Goal: Communication & Community: Ask a question

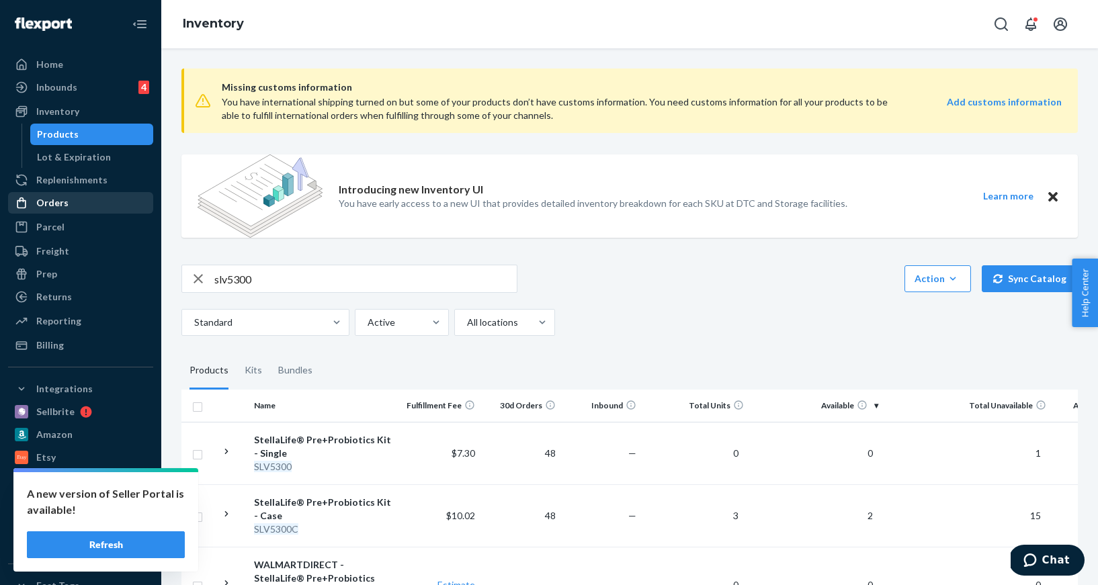
click at [85, 204] on div "Orders" at bounding box center [80, 202] width 142 height 19
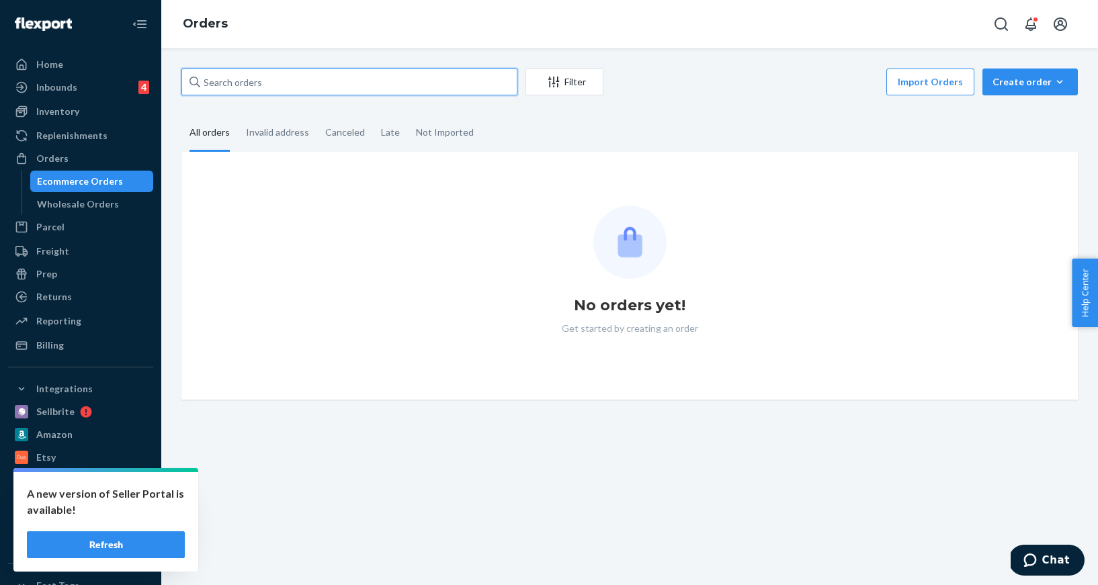
click at [272, 82] on input "text" at bounding box center [349, 82] width 336 height 27
paste input "[PERSON_NAME]"
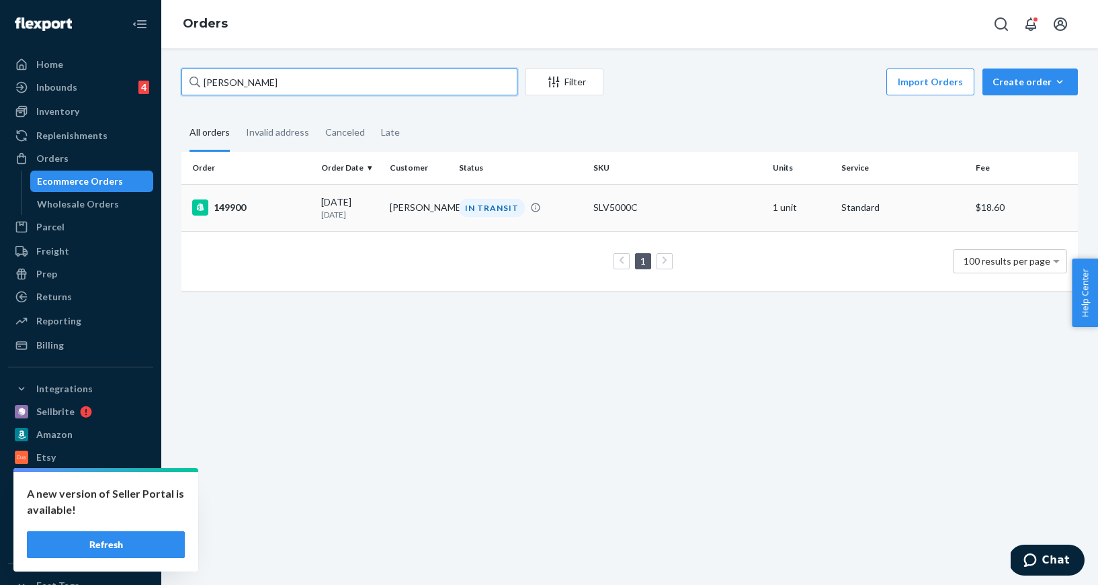
type input "[PERSON_NAME]"
click at [251, 212] on div "149900" at bounding box center [251, 208] width 118 height 16
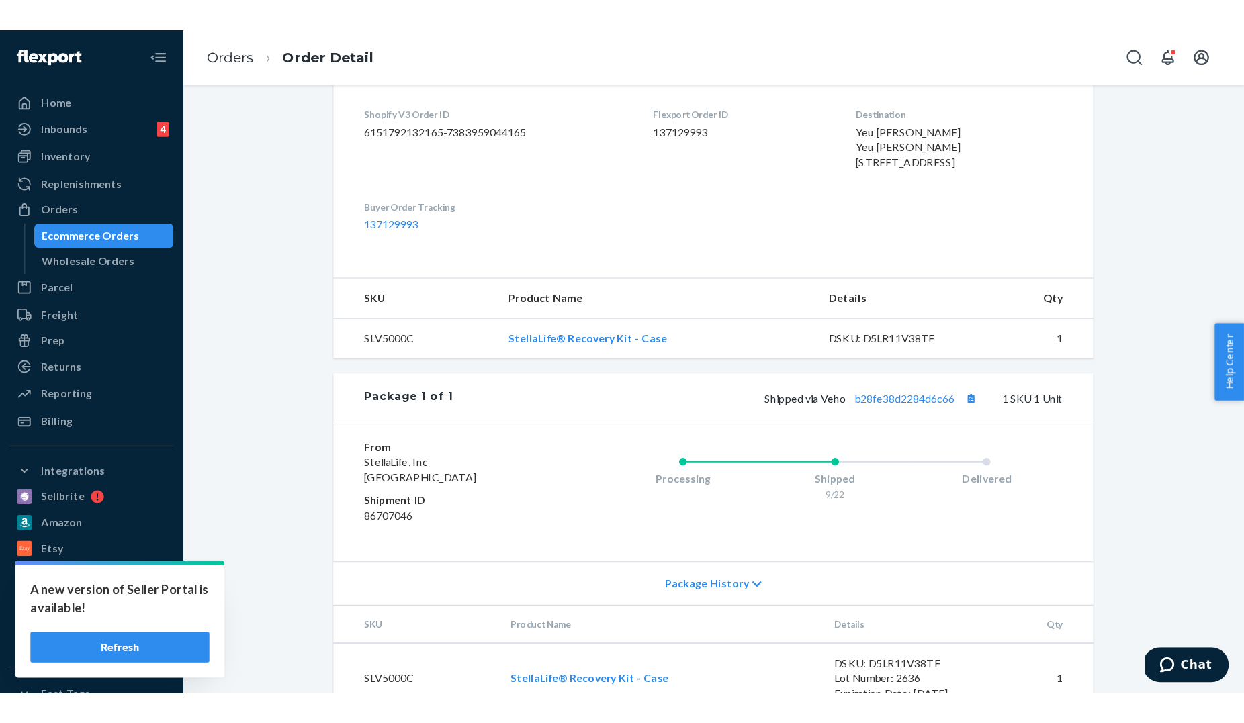
scroll to position [395, 0]
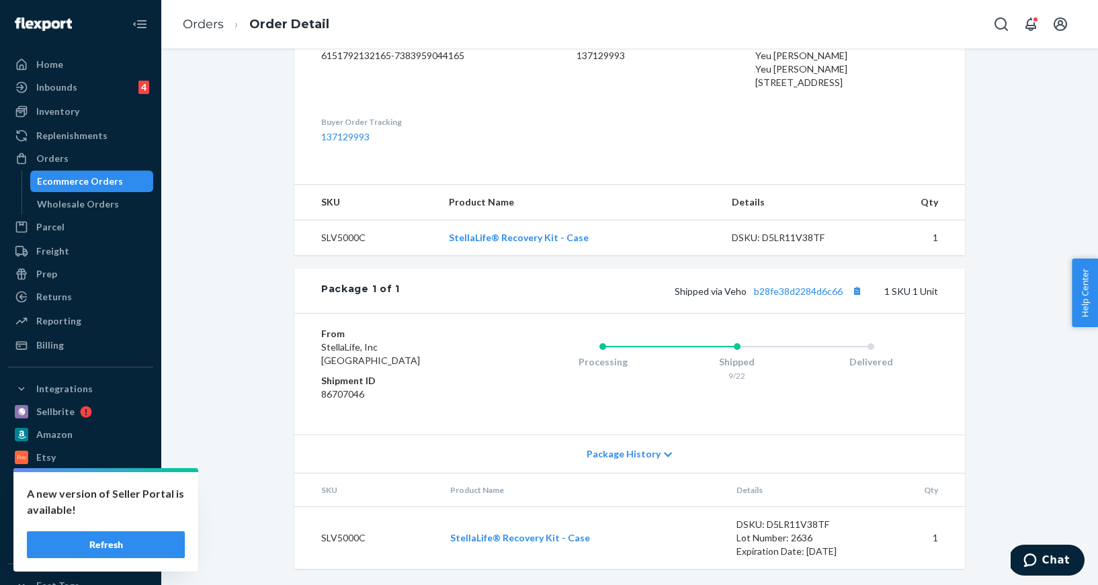
click at [797, 282] on div "Shipped via Veho b28fe38d2284d6c66 1 SKU 1 Unit" at bounding box center [669, 290] width 538 height 17
click at [797, 288] on link "b28fe38d2284d6c66" at bounding box center [798, 290] width 89 height 11
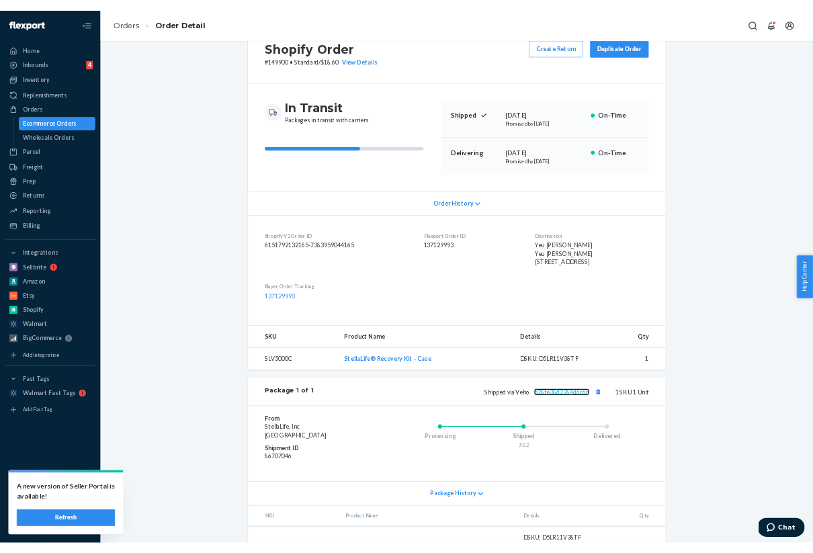
scroll to position [44, 0]
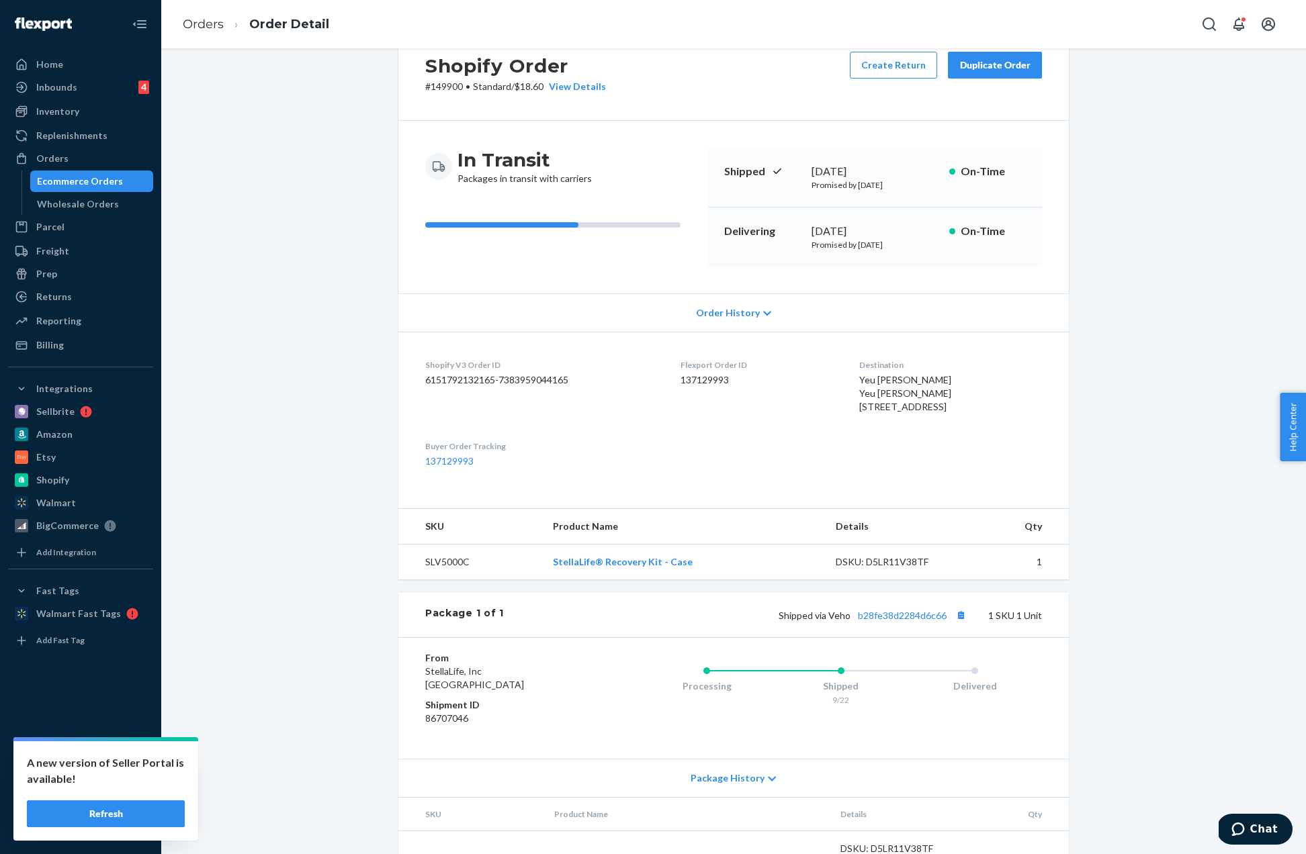
click at [743, 195] on div "Shipped [DATE] Promised by [DATE] On-Time" at bounding box center [875, 178] width 334 height 60
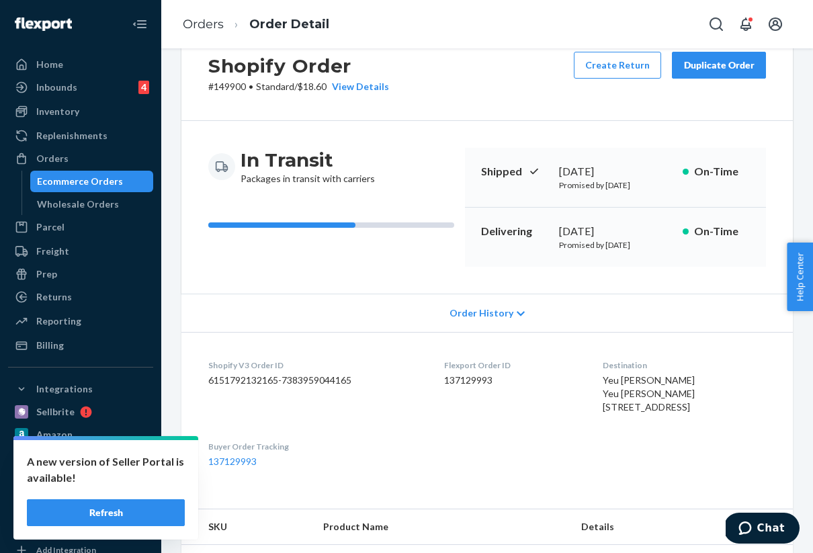
click at [452, 419] on div "Flexport Order ID 137129993" at bounding box center [513, 389] width 138 height 60
click at [484, 495] on dl "Shopify V3 Order ID 6151792132165-7383959044165 Flexport Order ID 137129993 Des…" at bounding box center [486, 413] width 611 height 163
click at [748, 523] on icon "Chat" at bounding box center [744, 527] width 13 height 13
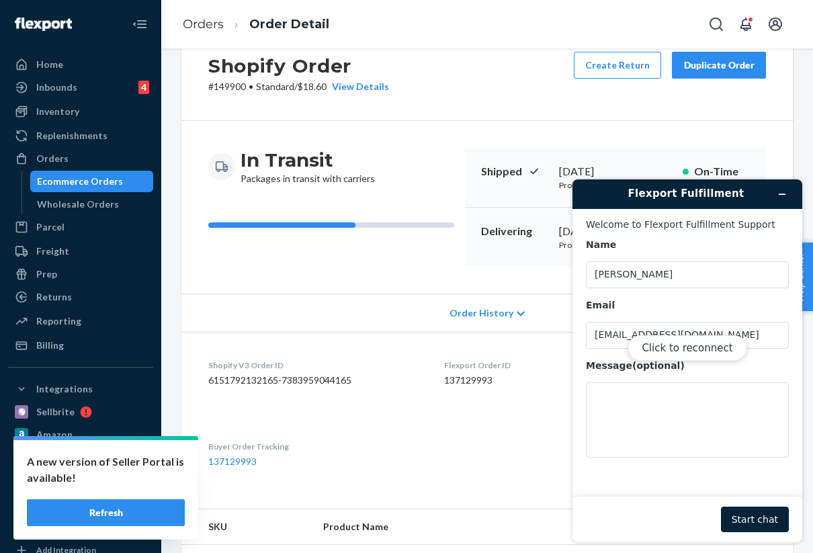
click at [650, 419] on div "Click to reconnect" at bounding box center [687, 360] width 230 height 363
click at [478, 294] on div "In Transit Packages in transit with carriers Shipped [DATE] Promised by [DATE] …" at bounding box center [486, 207] width 611 height 173
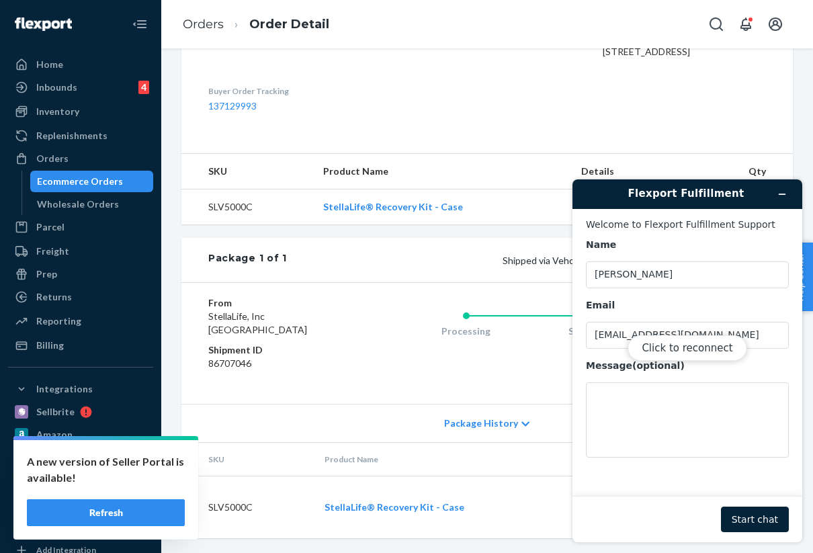
scroll to position [453, 0]
click at [777, 196] on div "Click to reconnect" at bounding box center [687, 360] width 230 height 363
click at [782, 191] on div "Click to reconnect" at bounding box center [687, 360] width 230 height 363
click at [556, 188] on td "StellaLife® Recovery Kit - Case" at bounding box center [441, 206] width 258 height 36
click at [551, 250] on div "Shipped via Veho b28fe38d2284d6c66 1 SKU 1 Unit" at bounding box center [526, 258] width 479 height 17
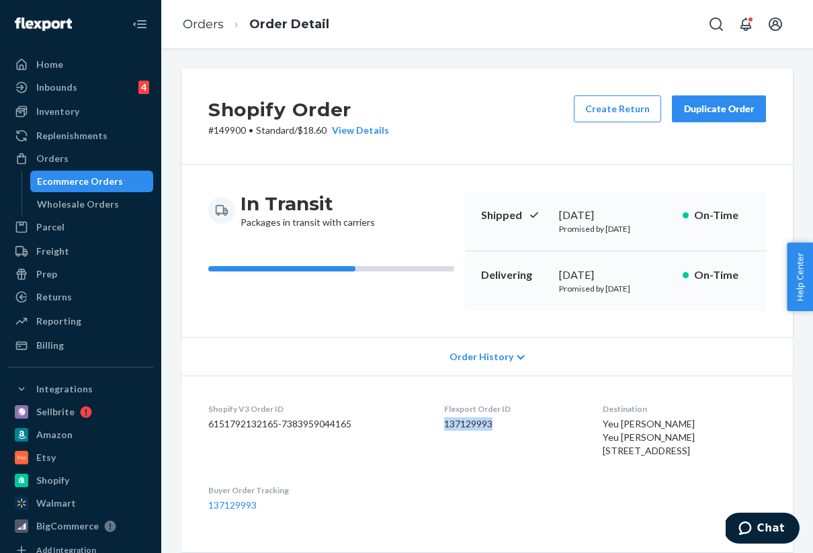
drag, startPoint x: 502, startPoint y: 435, endPoint x: 437, endPoint y: 435, distance: 65.2
click at [444, 431] on dd "137129993" at bounding box center [513, 423] width 138 height 13
copy dd "137129993"
click at [759, 515] on button "Chat" at bounding box center [761, 528] width 76 height 31
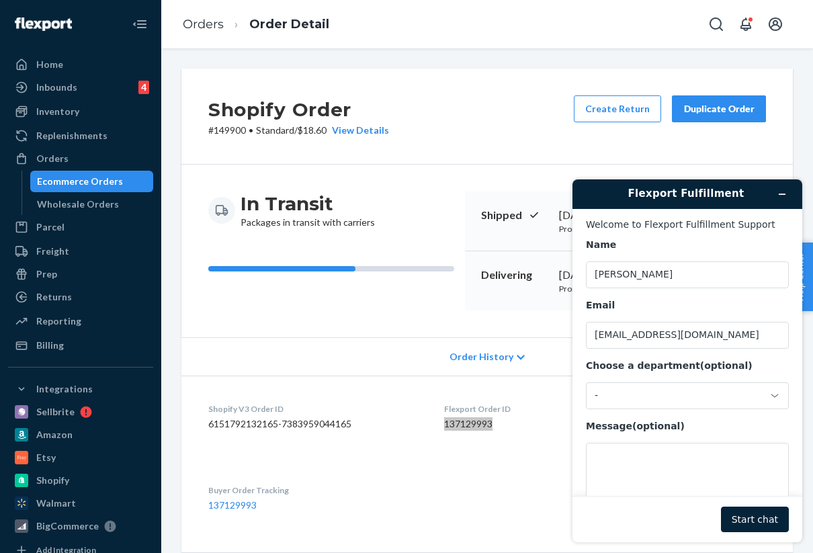
click at [725, 435] on div "Message (optional)" at bounding box center [687, 469] width 203 height 98
click at [725, 450] on textarea "Message (optional)" at bounding box center [687, 480] width 203 height 75
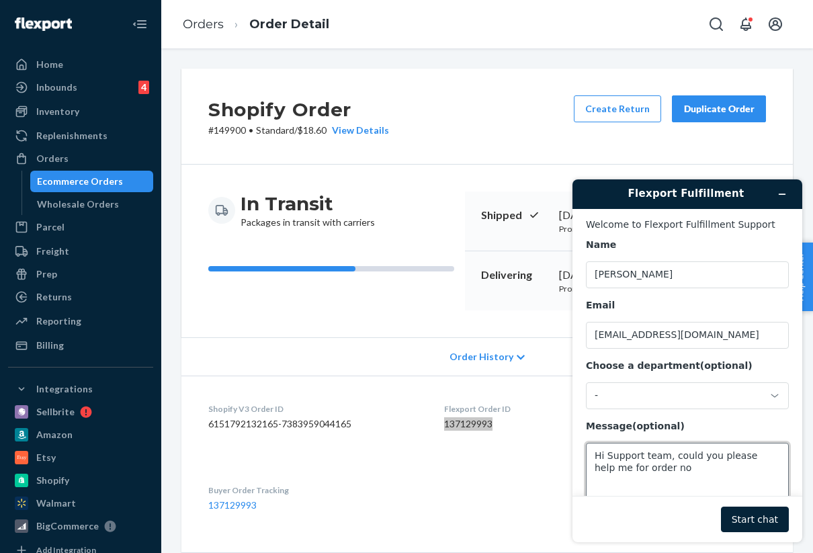
paste textarea "137129993"
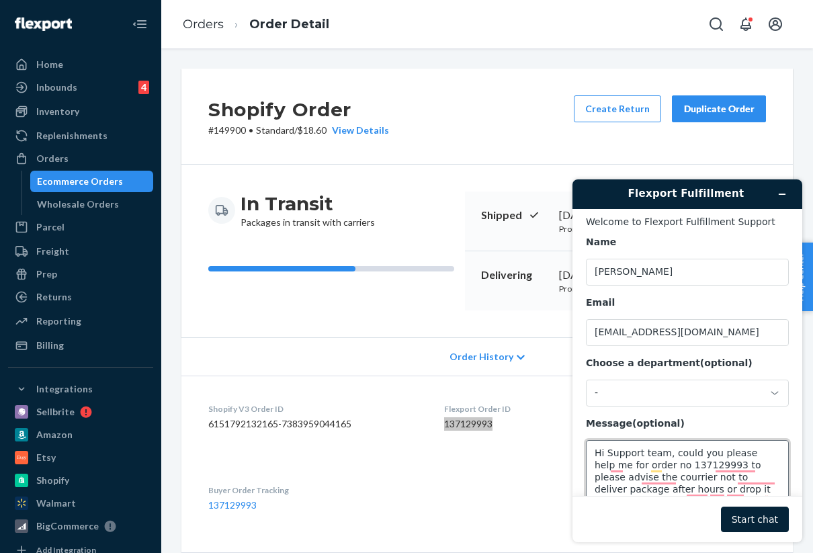
scroll to position [32, 0]
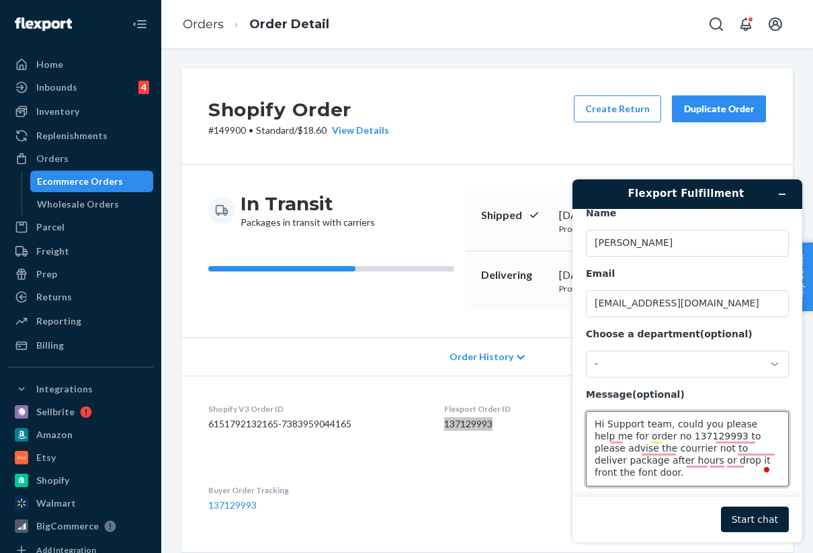
drag, startPoint x: 775, startPoint y: 487, endPoint x: 668, endPoint y: 429, distance: 122.0
click at [668, 429] on textarea "Hi Support team, could you please help me for order no 137129993 to please advi…" at bounding box center [687, 448] width 203 height 75
click at [716, 429] on textarea "Hi Support team, could you please help me for order no 137129993 to please advi…" at bounding box center [687, 448] width 203 height 75
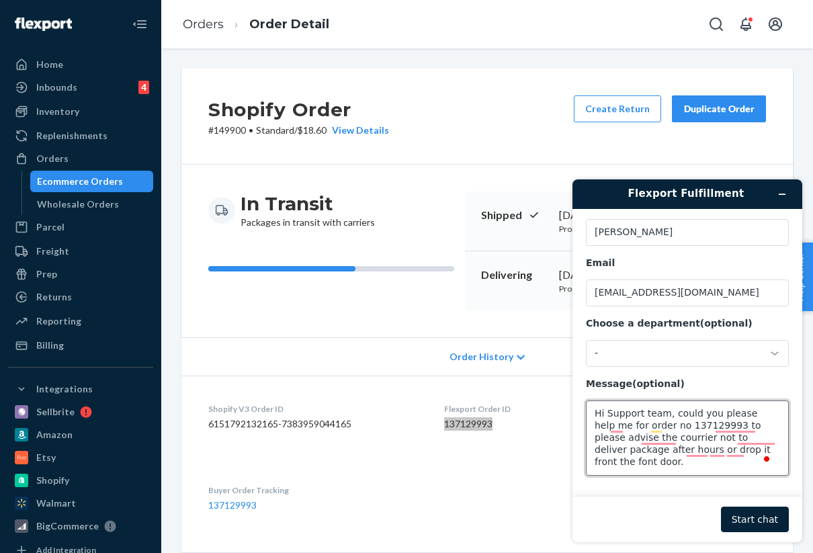
drag, startPoint x: 671, startPoint y: 425, endPoint x: 708, endPoint y: 494, distance: 79.0
click at [708, 494] on main "Welcome to Flexport Fulfillment Support Name Emma Email eposadas@StellaLife.com…" at bounding box center [689, 352] width 220 height 287
paste textarea "Could you please help me with order no 137129993? Please advise the courier not…"
type textarea "Hi Support team, Could you please help me with order no 137129993? Please advis…"
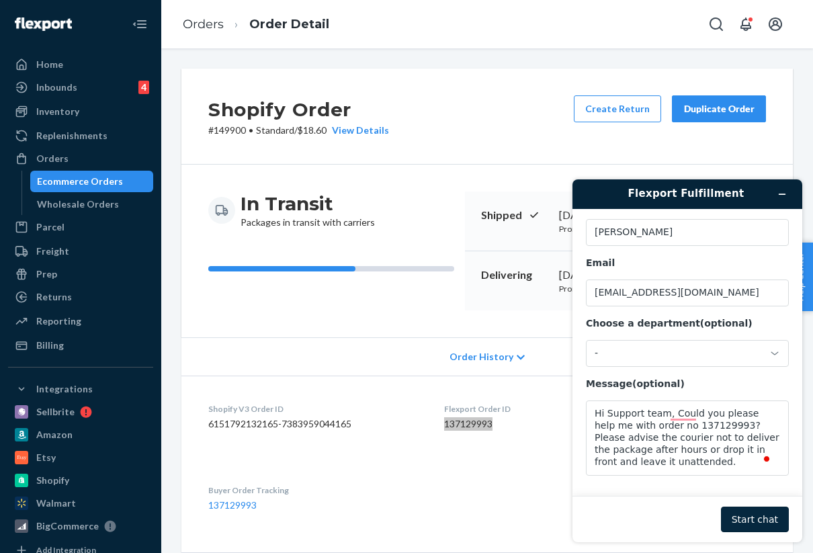
click at [762, 521] on button "Start chat" at bounding box center [755, 519] width 68 height 26
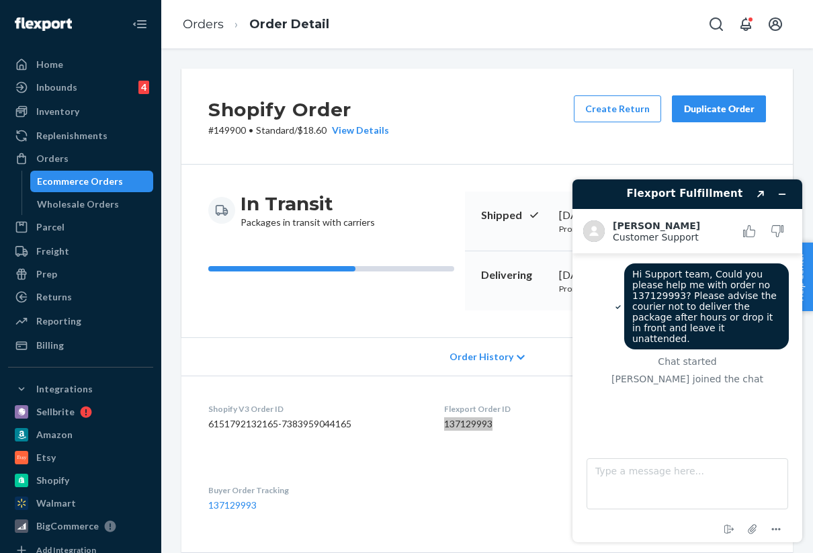
scroll to position [38, 0]
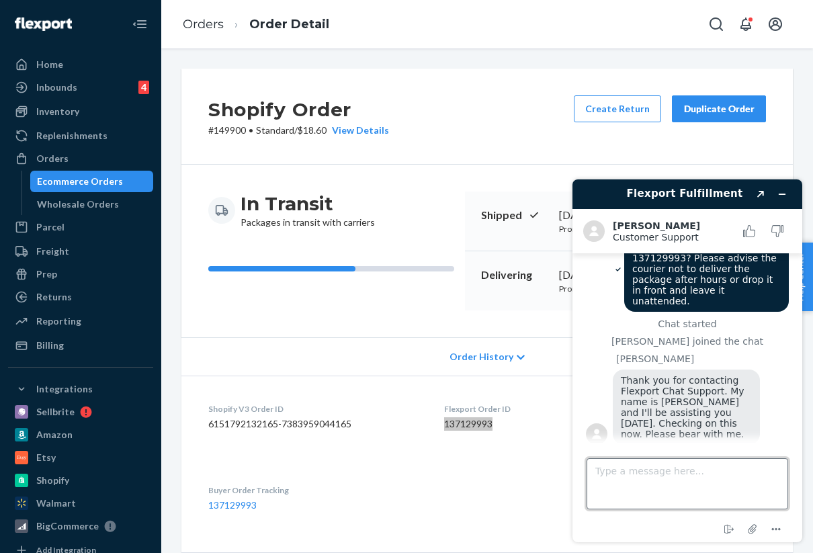
click at [700, 484] on textarea "Type a message here..." at bounding box center [687, 483] width 202 height 51
type textarea "Thank you Kath"
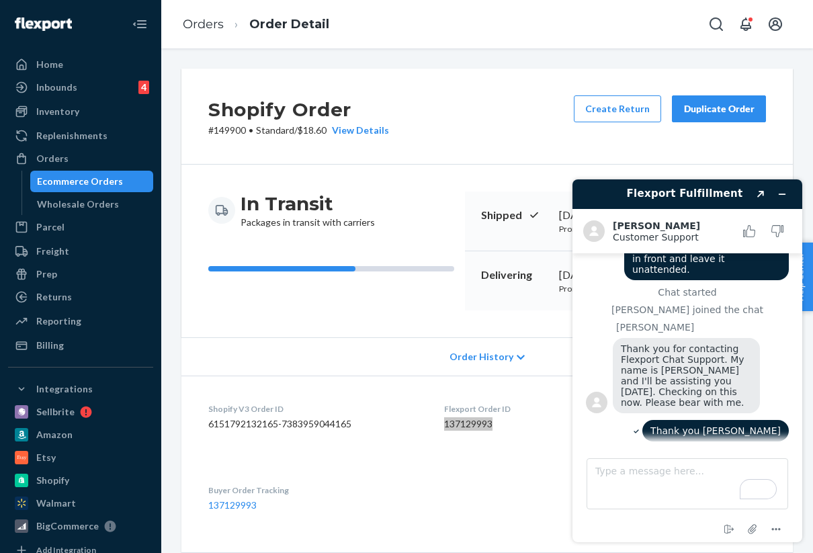
scroll to position [134, 0]
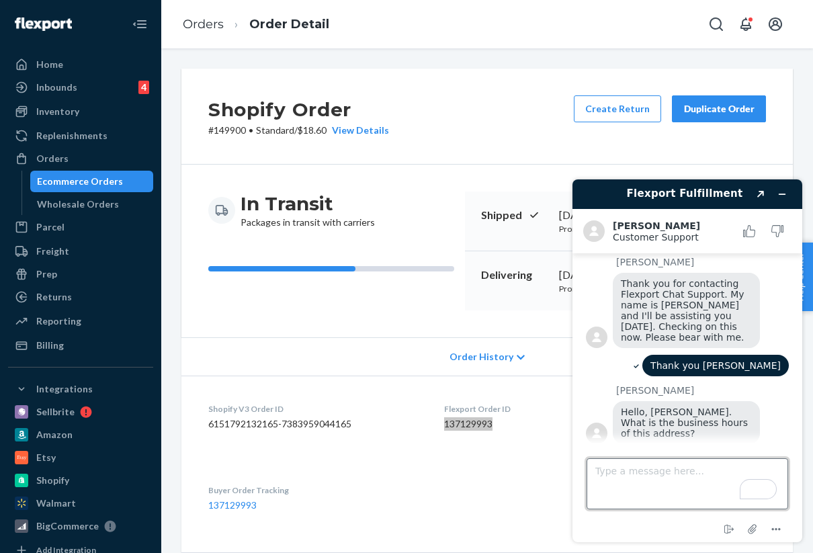
click at [658, 489] on textarea "Type a message here..." at bounding box center [687, 483] width 202 height 51
click at [656, 478] on textarea "Type a message here..." at bounding box center [687, 483] width 202 height 51
type textarea "one moment"
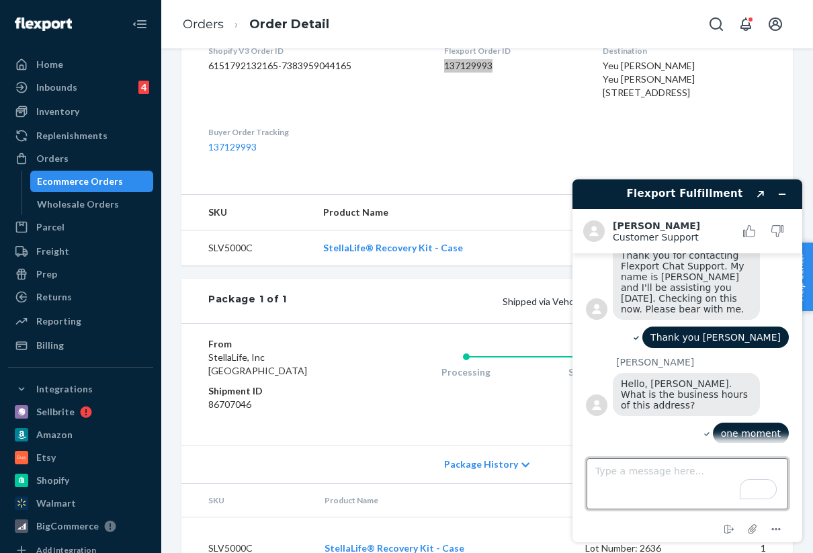
scroll to position [359, 0]
click at [623, 98] on div "Yeu [PERSON_NAME] Yeu [PERSON_NAME] [STREET_ADDRESS]" at bounding box center [684, 78] width 163 height 40
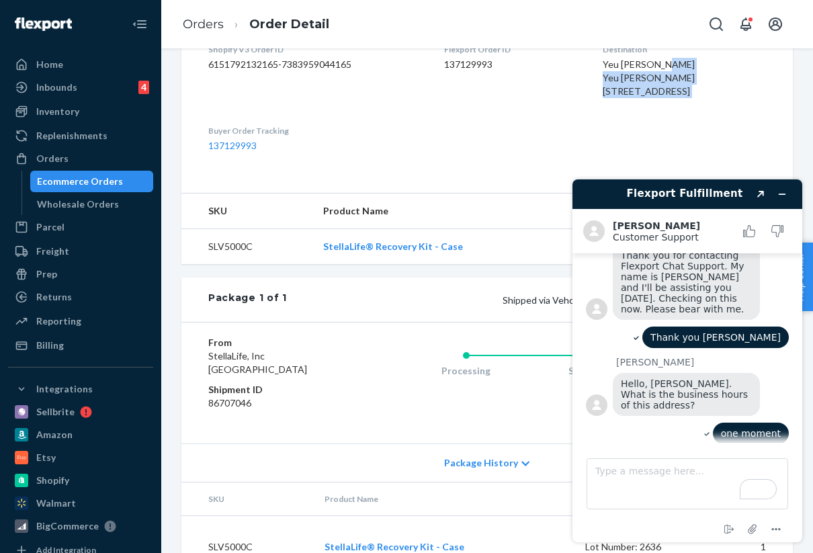
drag, startPoint x: 623, startPoint y: 130, endPoint x: 583, endPoint y: 92, distance: 55.1
click at [603, 92] on div "Yeu [PERSON_NAME] Yeu [PERSON_NAME] [STREET_ADDRESS]" at bounding box center [684, 78] width 163 height 40
copy div "Yeu Jin Baik 271 E Southlake Blvd Ste 100 Southlake, TX 76092-6272 US"
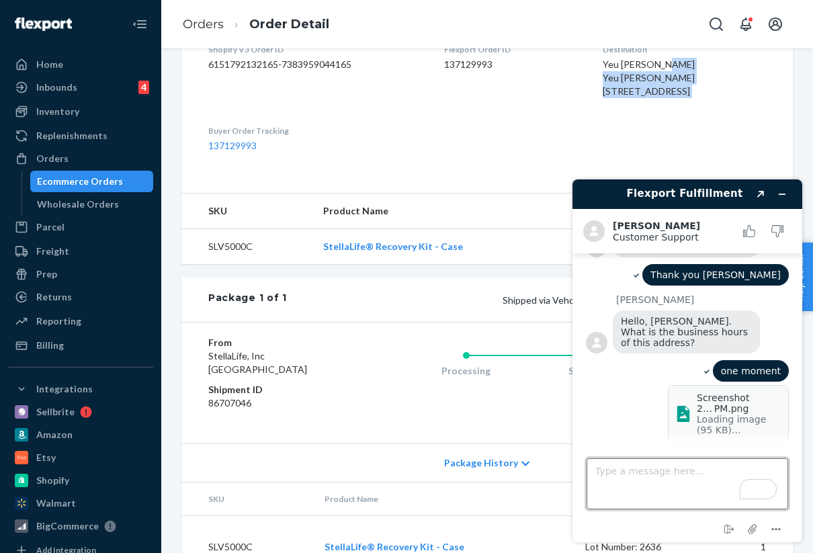
click at [719, 468] on textarea "Type a message here..." at bounding box center [687, 483] width 202 height 51
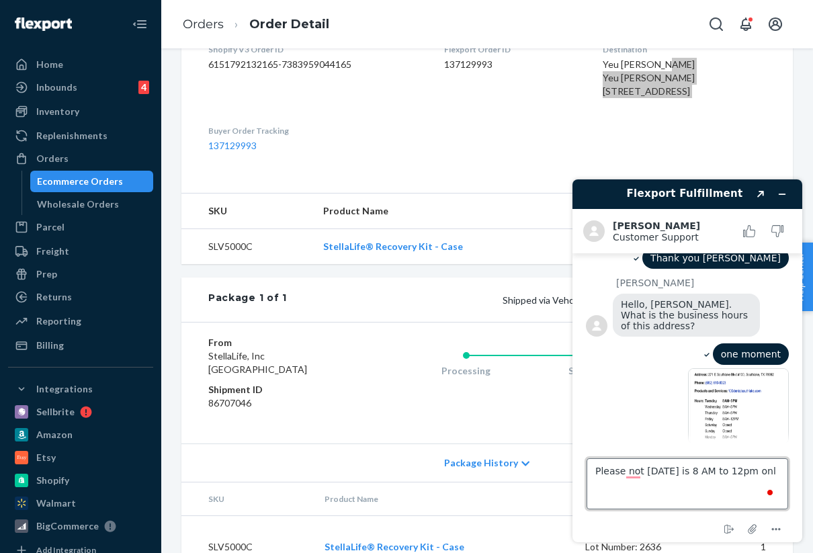
type textarea "Please not Friday is 8 AM to 12pm only"
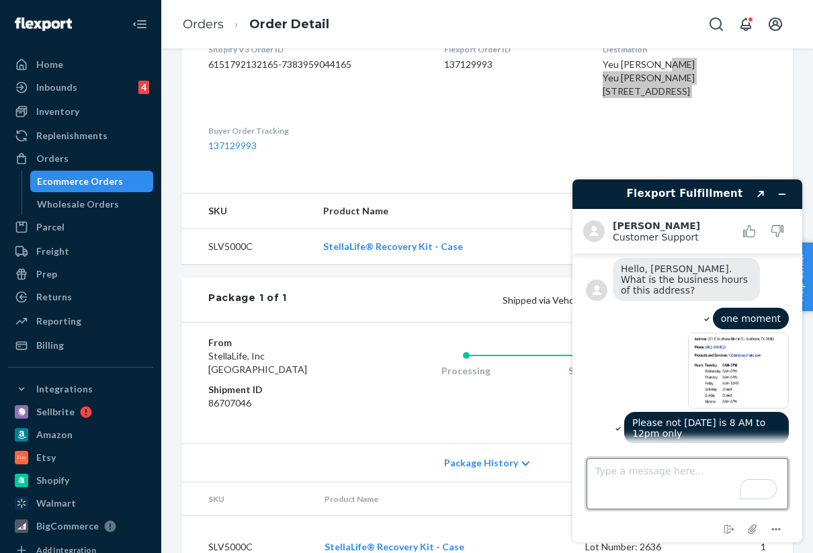
scroll to position [400, 0]
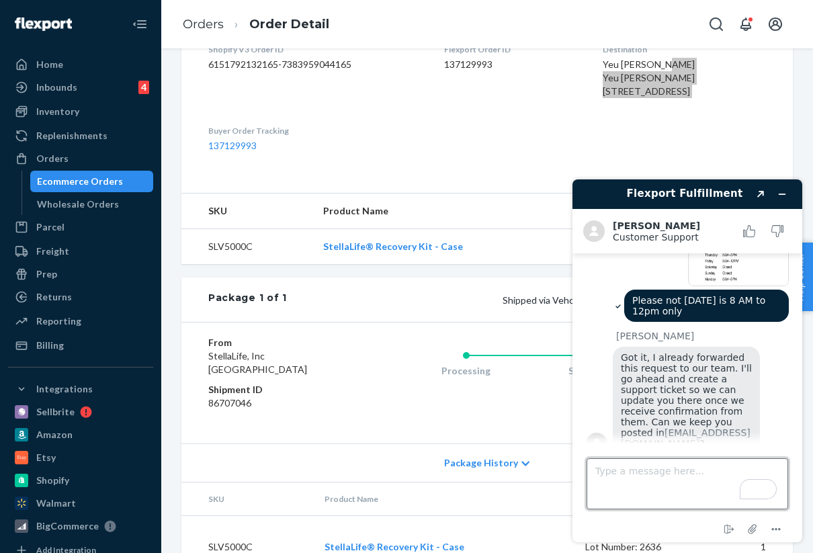
click at [678, 476] on textarea "Type a message here..." at bounding box center [687, 483] width 202 height 51
type textarea "Thank you Kath"
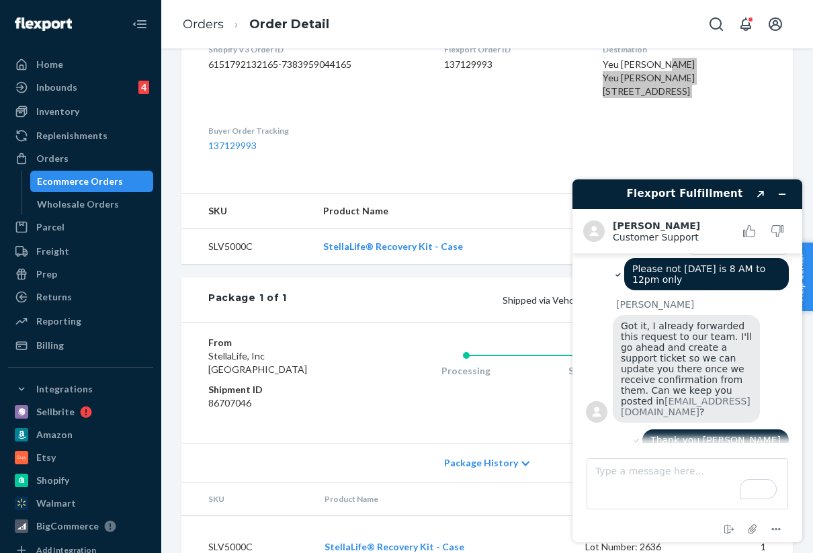
scroll to position [529, 0]
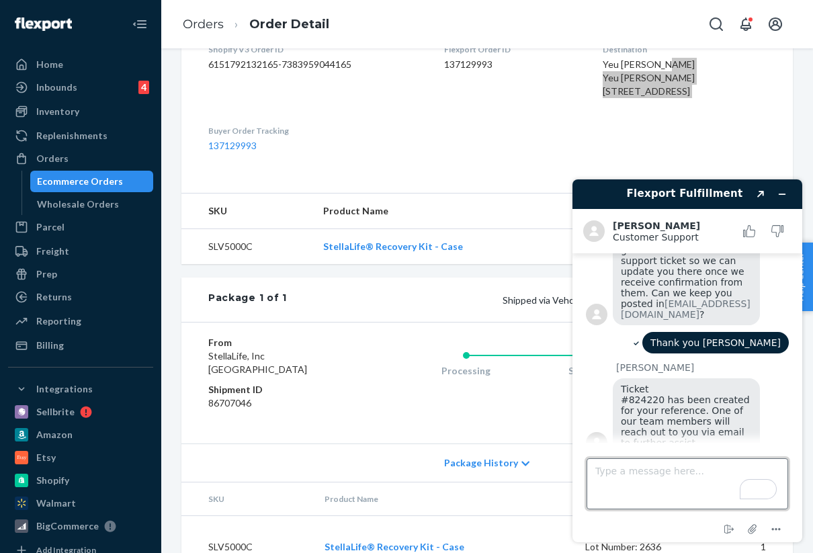
click at [693, 477] on textarea "Type a message here..." at bounding box center [687, 483] width 202 height 51
type textarea "Thank you"
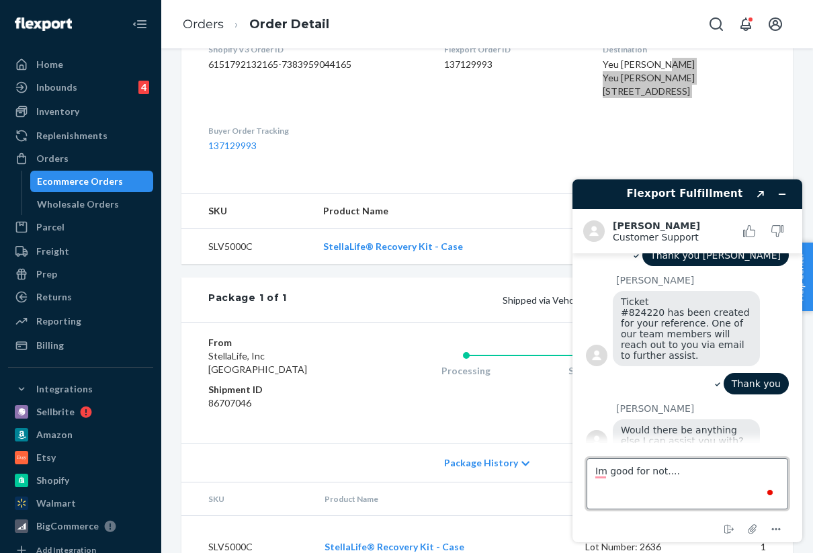
scroll to position [615, 0]
type textarea "Im good for now"
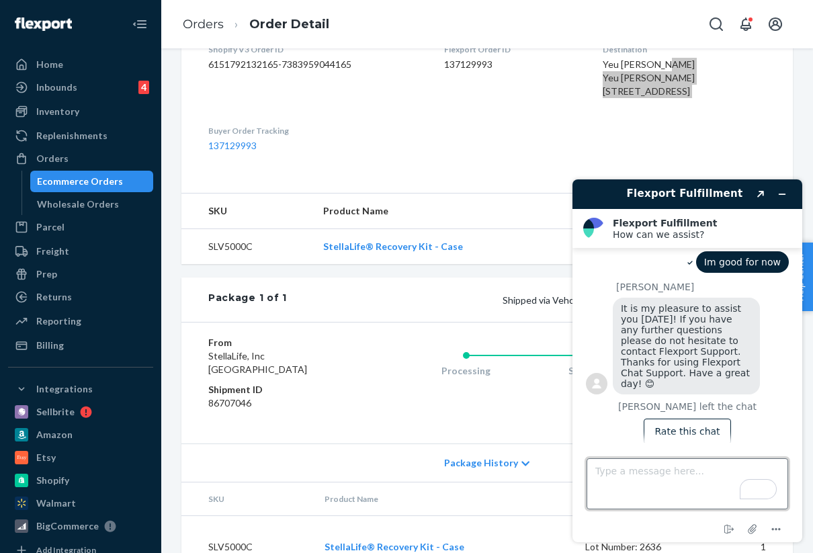
scroll to position [360, 0]
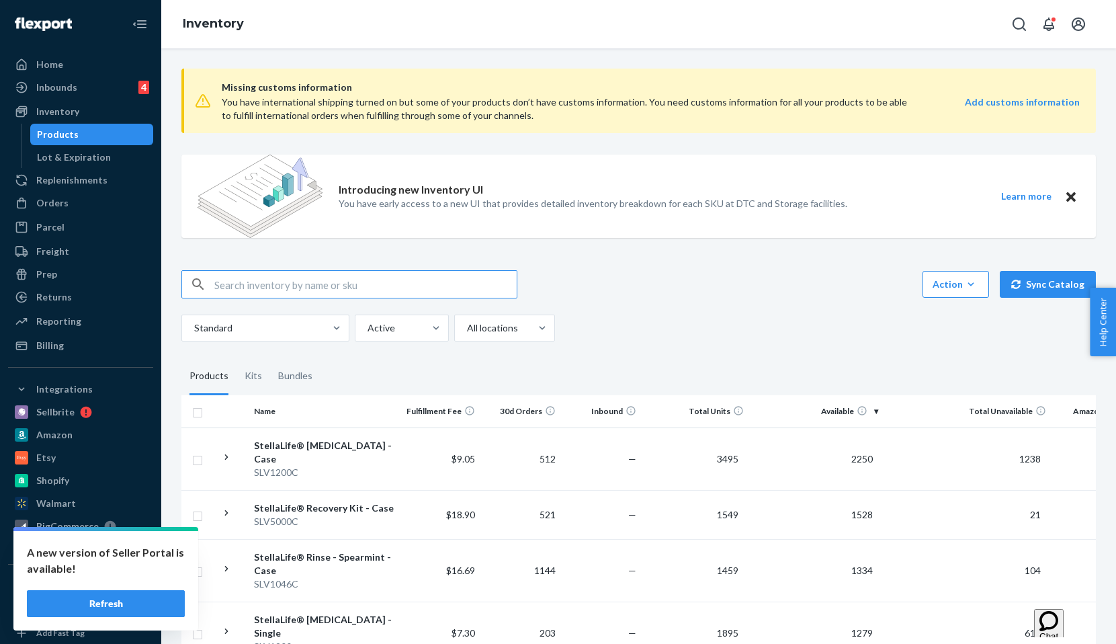
scroll to position [903, 0]
